Goal: Entertainment & Leisure: Consume media (video, audio)

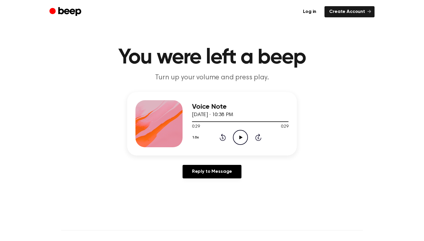
click at [237, 134] on icon "Play Audio" at bounding box center [240, 137] width 15 height 15
click at [239, 138] on icon at bounding box center [240, 138] width 3 height 4
click at [239, 138] on icon "Play Audio" at bounding box center [240, 137] width 15 height 15
click at [239, 138] on icon at bounding box center [240, 138] width 3 height 4
click at [239, 138] on icon "Play Audio" at bounding box center [240, 137] width 15 height 15
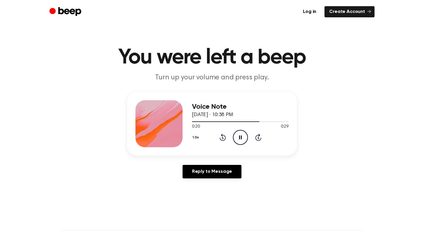
click at [239, 138] on icon at bounding box center [240, 138] width 3 height 4
click at [239, 138] on icon "Play Audio" at bounding box center [240, 137] width 15 height 15
click at [239, 138] on icon at bounding box center [240, 138] width 3 height 4
click at [239, 138] on icon "Play Audio" at bounding box center [240, 137] width 15 height 15
click at [239, 138] on icon at bounding box center [240, 138] width 3 height 4
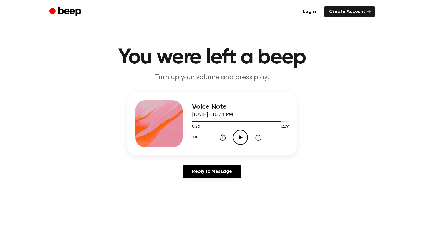
click at [239, 138] on icon "Play Audio" at bounding box center [240, 137] width 15 height 15
click at [236, 139] on icon "Play Audio" at bounding box center [240, 137] width 15 height 15
click at [242, 138] on icon "Play Audio" at bounding box center [240, 137] width 15 height 15
click at [242, 138] on icon "Pause Audio" at bounding box center [240, 137] width 15 height 15
click at [239, 138] on icon "Play Audio" at bounding box center [240, 137] width 15 height 15
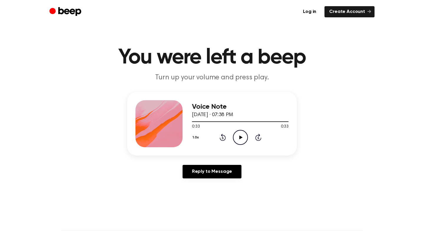
click at [241, 143] on icon "Play Audio" at bounding box center [240, 137] width 15 height 15
click at [242, 143] on icon "Pause Audio" at bounding box center [240, 137] width 15 height 15
click at [239, 143] on icon "Play Audio" at bounding box center [240, 137] width 15 height 15
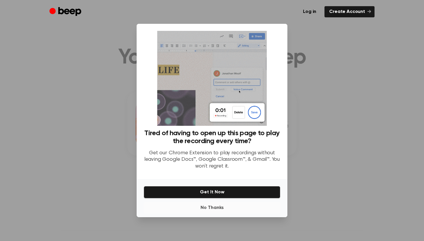
click at [212, 208] on button "No Thanks" at bounding box center [212, 208] width 136 height 12
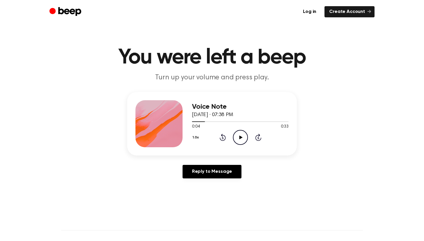
click at [239, 139] on icon "Play Audio" at bounding box center [240, 137] width 15 height 15
click at [239, 139] on icon "Pause Audio" at bounding box center [240, 137] width 15 height 15
click at [239, 139] on icon "Play Audio" at bounding box center [240, 137] width 15 height 15
click at [239, 139] on icon "Pause Audio" at bounding box center [240, 137] width 15 height 15
click at [239, 139] on icon "Play Audio" at bounding box center [240, 137] width 15 height 15
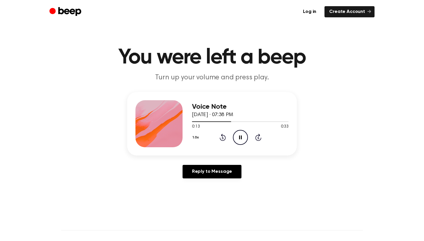
click at [239, 139] on icon "Pause Audio" at bounding box center [240, 137] width 15 height 15
click at [239, 139] on icon "Play Audio" at bounding box center [240, 137] width 15 height 15
click at [239, 139] on icon "Pause Audio" at bounding box center [240, 137] width 15 height 15
click at [239, 139] on icon "Play Audio" at bounding box center [240, 137] width 15 height 15
click at [239, 139] on icon "Pause Audio" at bounding box center [240, 137] width 15 height 15
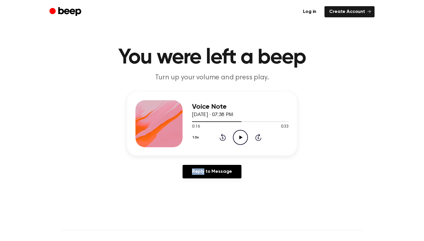
click at [239, 139] on icon "Play Audio" at bounding box center [240, 137] width 15 height 15
click at [239, 139] on icon "Pause Audio" at bounding box center [240, 137] width 15 height 15
click at [239, 139] on icon "Play Audio" at bounding box center [240, 137] width 15 height 15
click at [239, 139] on icon "Pause Audio" at bounding box center [240, 137] width 15 height 15
click at [239, 139] on icon "Play Audio" at bounding box center [240, 137] width 15 height 15
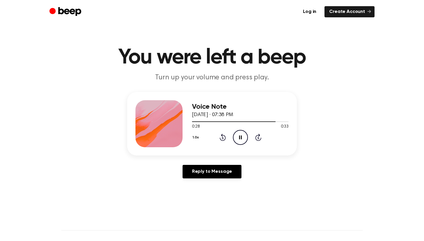
click at [239, 139] on icon "Pause Audio" at bounding box center [240, 137] width 15 height 15
click at [240, 140] on icon "Play Audio" at bounding box center [240, 137] width 15 height 15
click at [240, 140] on icon "Pause Audio" at bounding box center [240, 137] width 15 height 15
click at [240, 140] on icon "Play Audio" at bounding box center [240, 137] width 15 height 15
click at [240, 140] on icon "Pause Audio" at bounding box center [240, 137] width 15 height 15
